Goal: Task Accomplishment & Management: Use online tool/utility

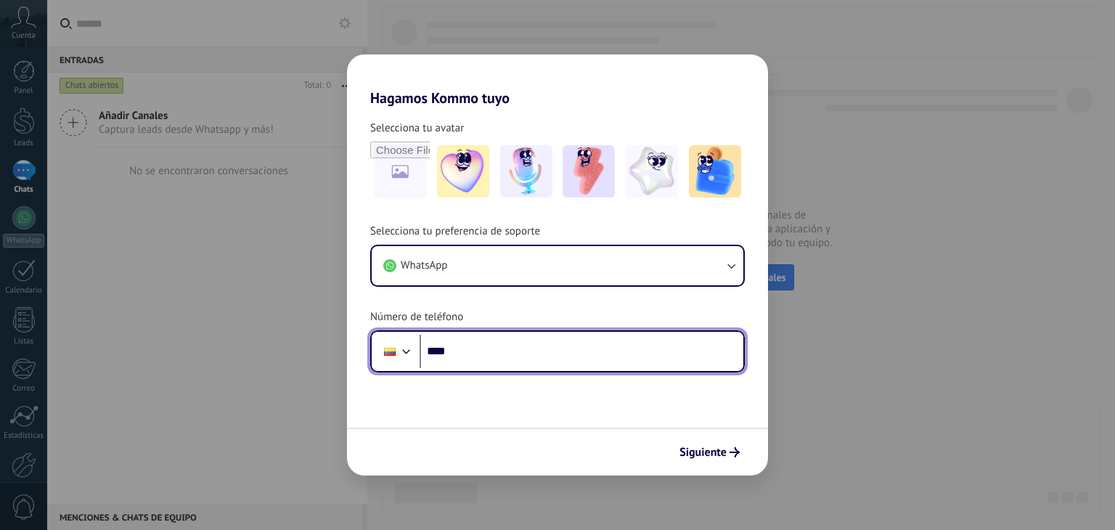
click at [581, 357] on input "****" at bounding box center [582, 351] width 324 height 33
type input "**********"
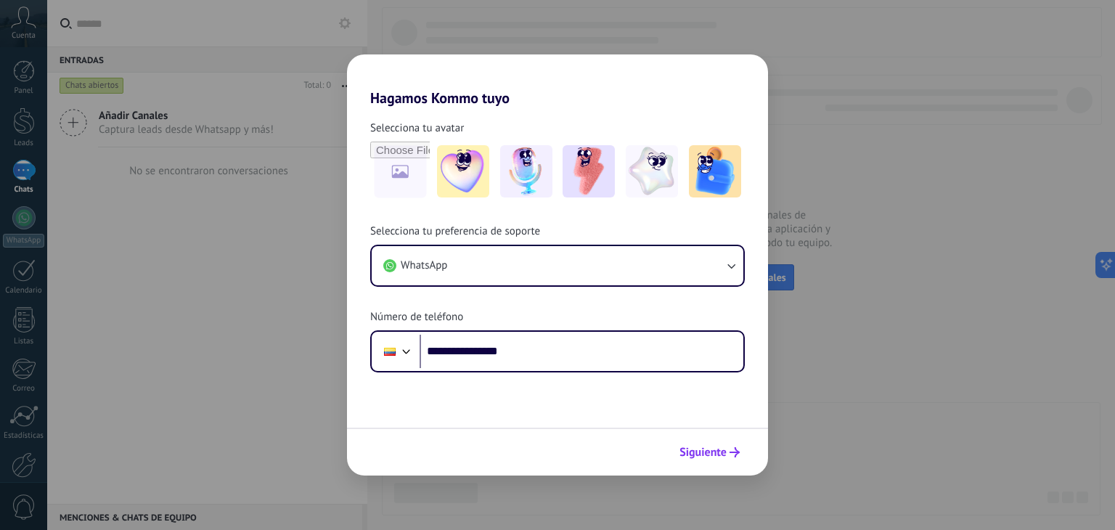
click at [700, 453] on span "Siguiente" at bounding box center [702, 452] width 47 height 10
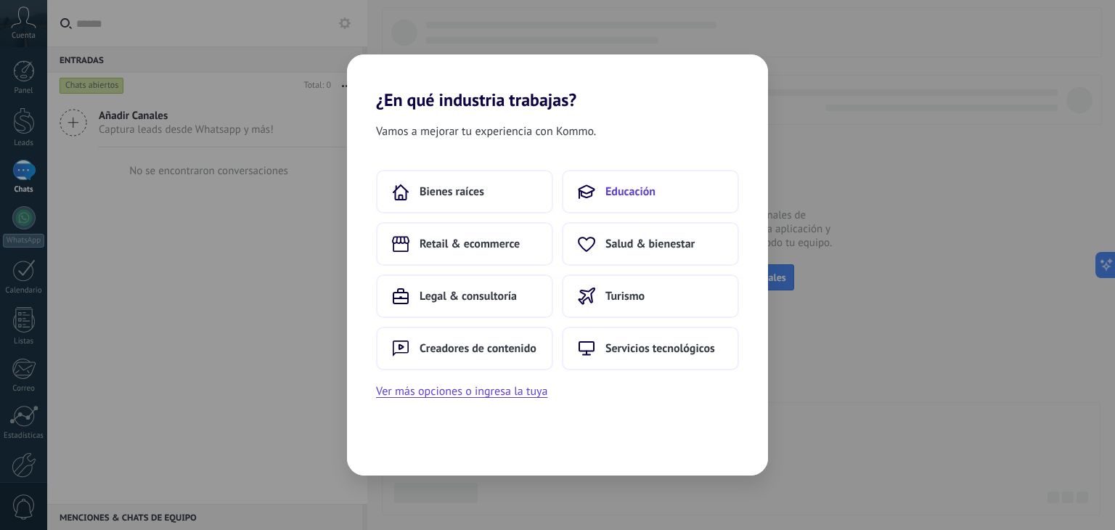
click at [605, 184] on span "Educación" at bounding box center [630, 191] width 50 height 15
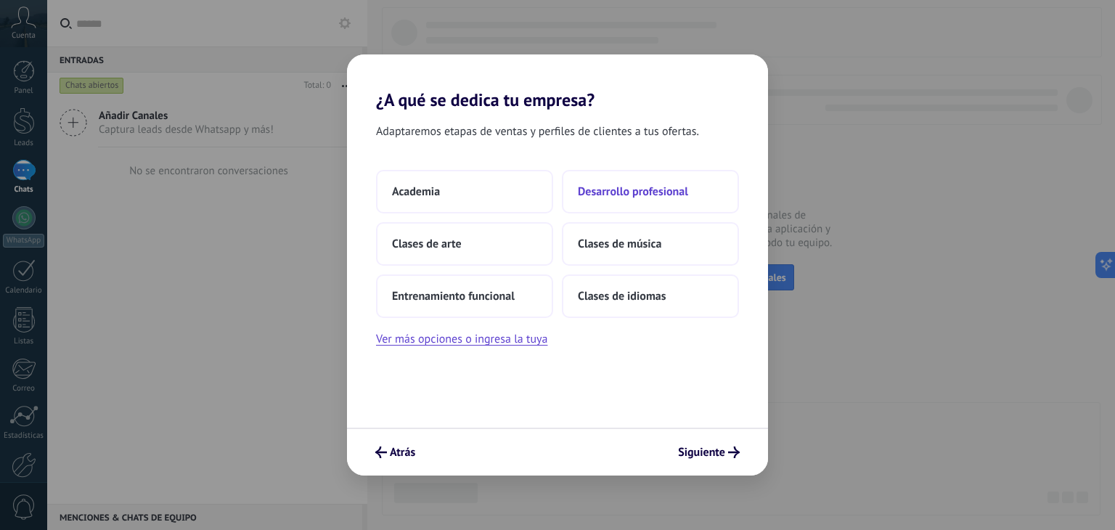
click at [623, 191] on span "Desarrollo profesional" at bounding box center [633, 191] width 110 height 15
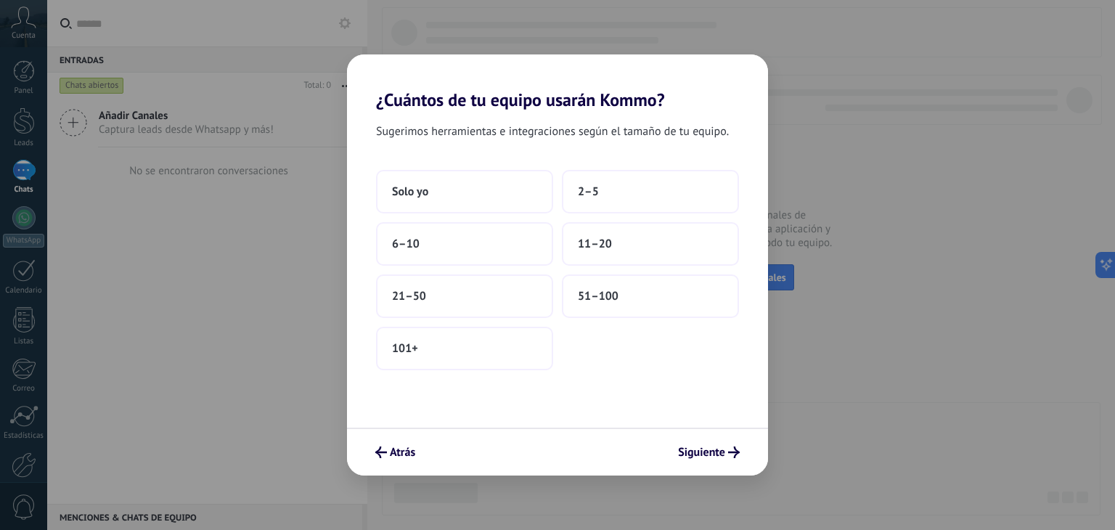
click at [623, 191] on button "2–5" at bounding box center [650, 192] width 177 height 44
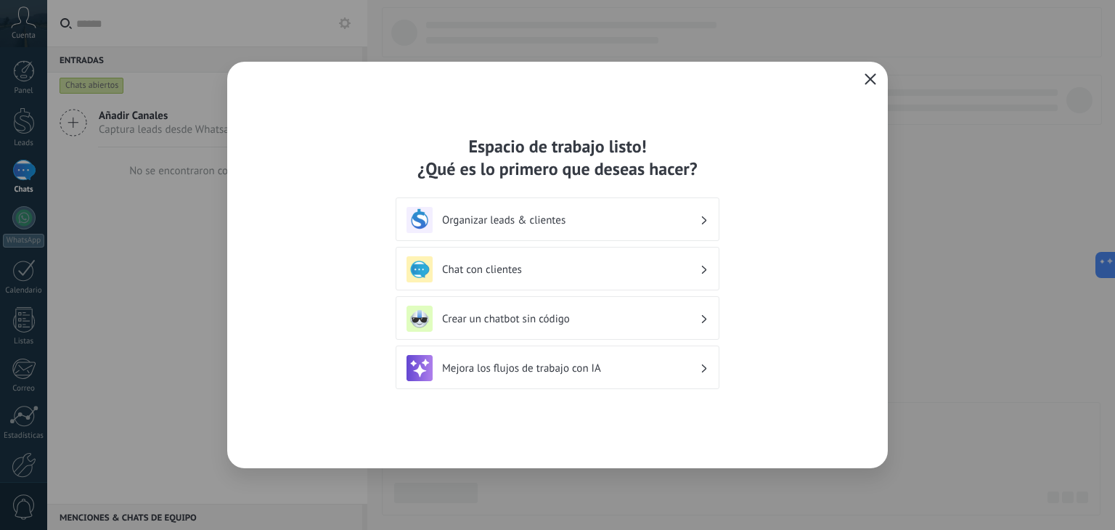
click at [581, 269] on h3 "Chat con clientes" at bounding box center [571, 270] width 258 height 14
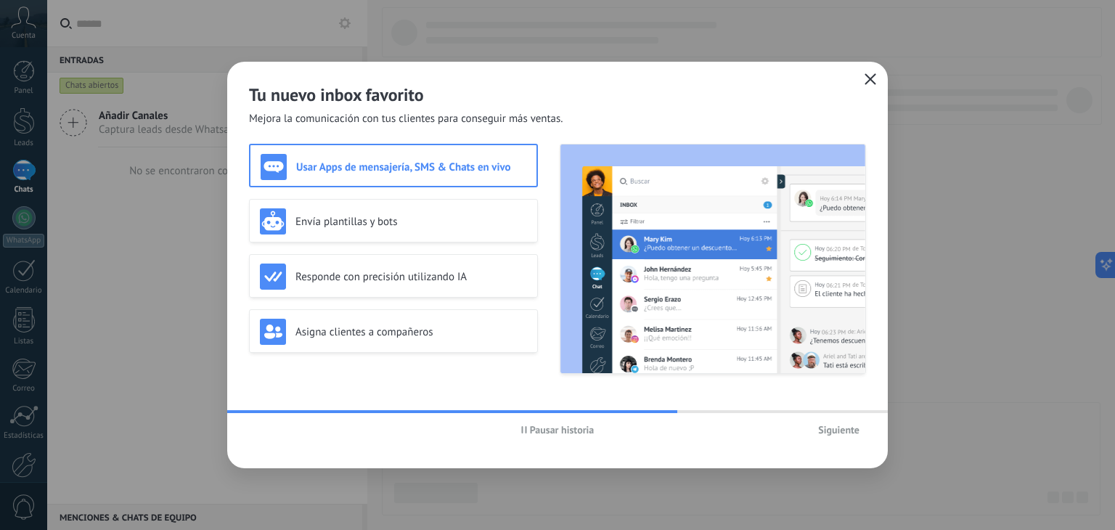
click at [466, 172] on h3 "Usar Apps de mensajería, SMS & Chats en vivo" at bounding box center [411, 167] width 230 height 14
click at [835, 431] on span "Siguiente" at bounding box center [838, 430] width 41 height 10
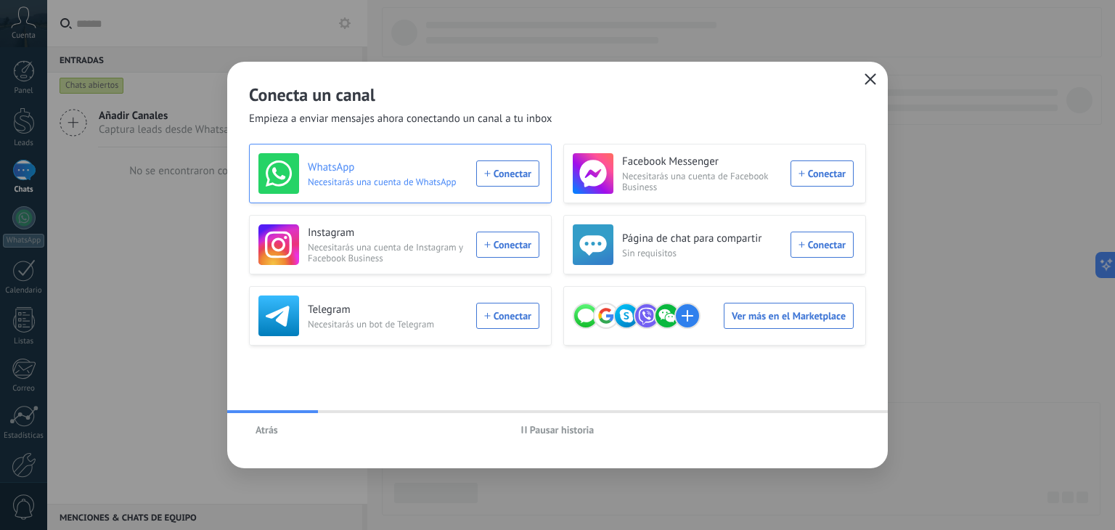
click at [516, 178] on div "WhatsApp Necesitarás una cuenta de WhatsApp Conectar" at bounding box center [398, 173] width 281 height 41
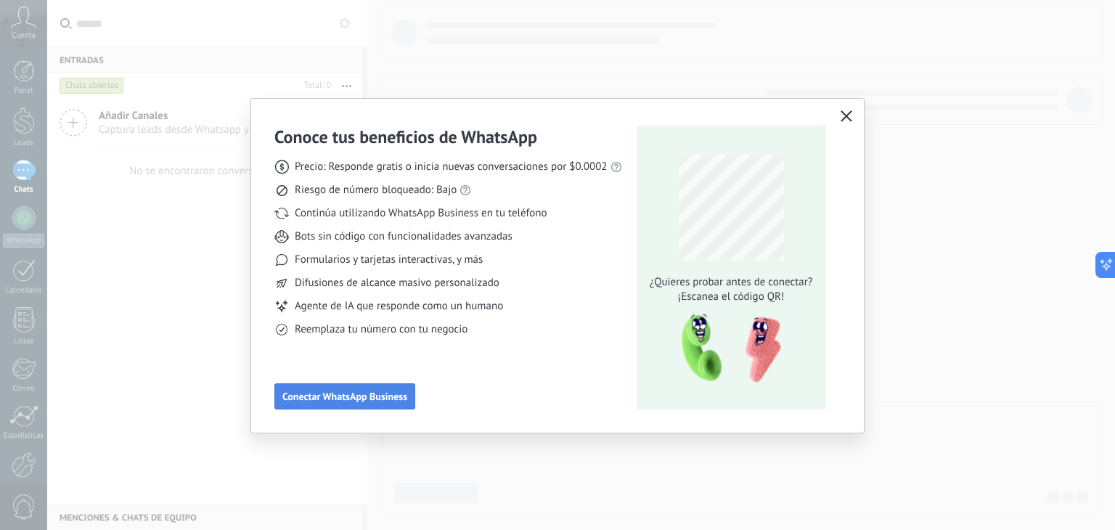
click at [386, 395] on span "Conectar WhatsApp Business" at bounding box center [344, 396] width 125 height 10
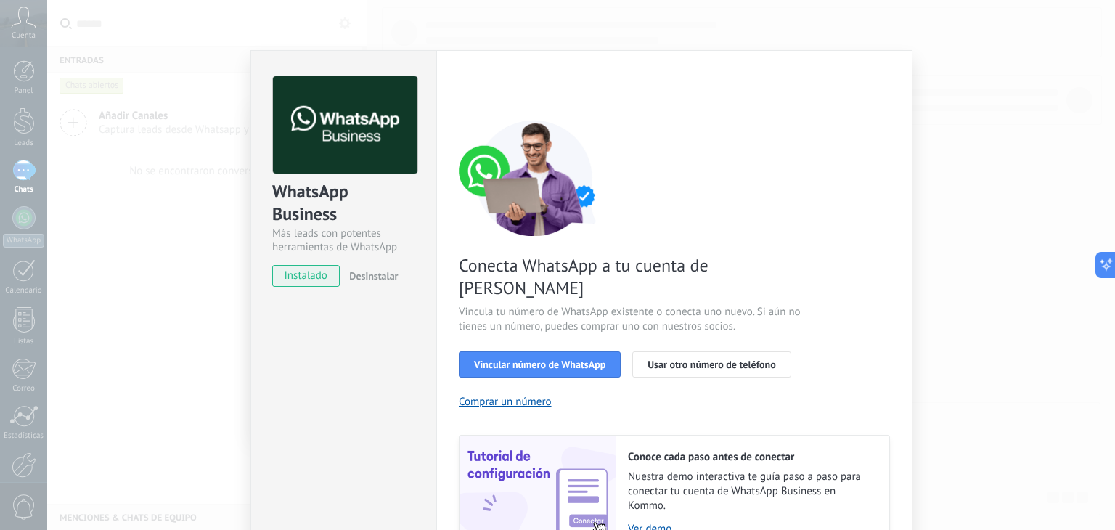
click at [302, 277] on span "instalado" at bounding box center [306, 276] width 66 height 22
click at [547, 359] on span "Vincular número de WhatsApp" at bounding box center [539, 364] width 131 height 10
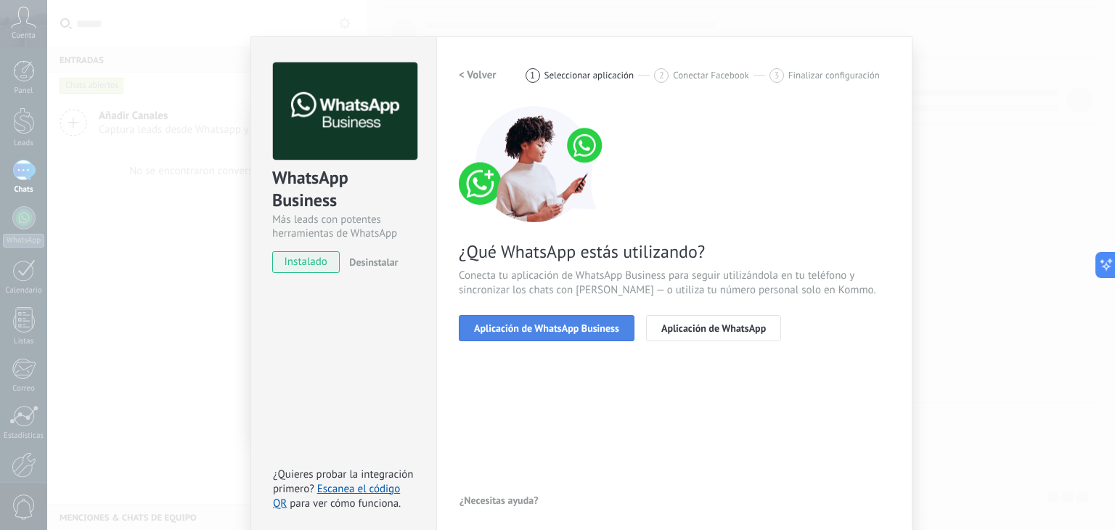
scroll to position [20, 0]
